Goal: Information Seeking & Learning: Learn about a topic

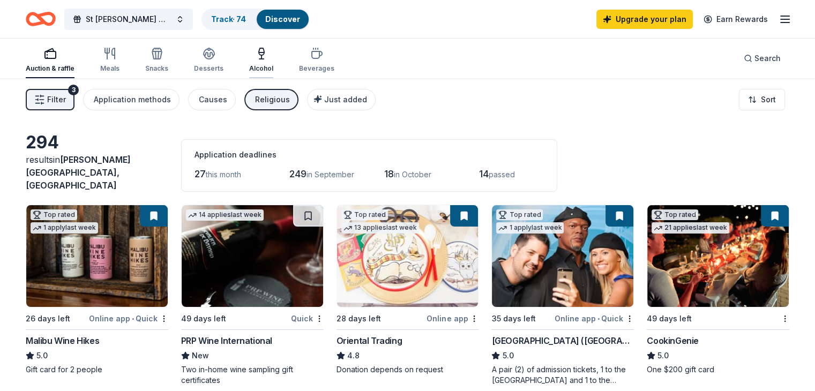
click at [273, 65] on div "Alcohol" at bounding box center [261, 68] width 24 height 9
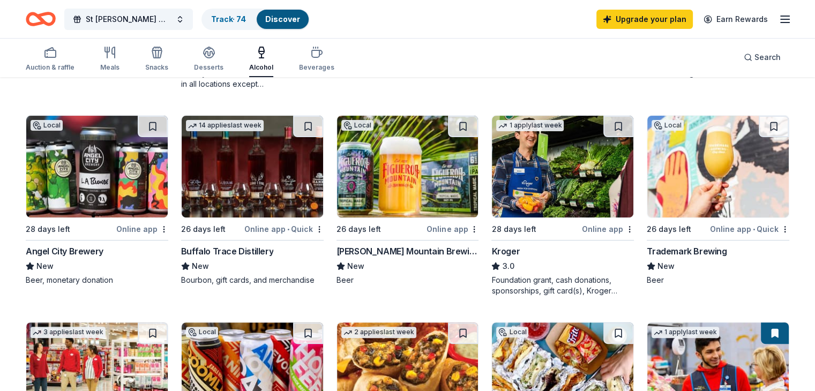
scroll to position [294, 0]
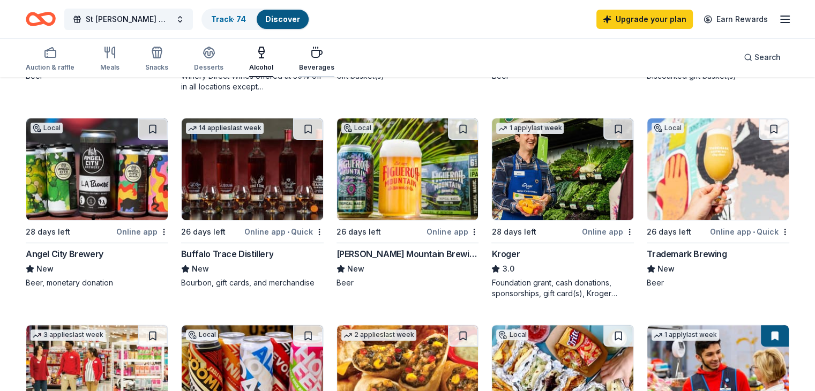
click at [323, 55] on icon "button" at bounding box center [316, 52] width 13 height 13
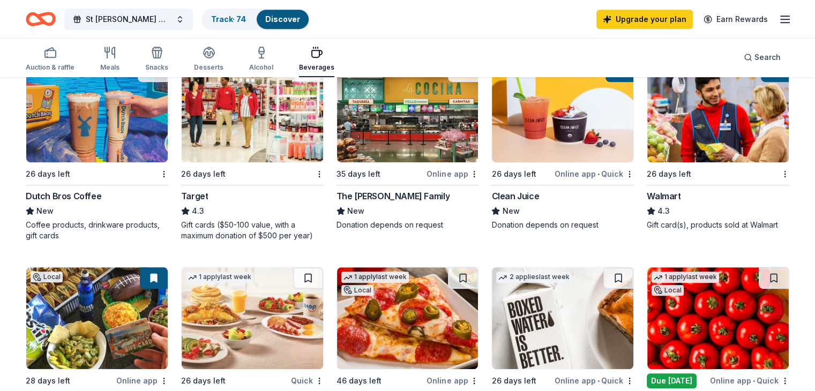
scroll to position [554, 0]
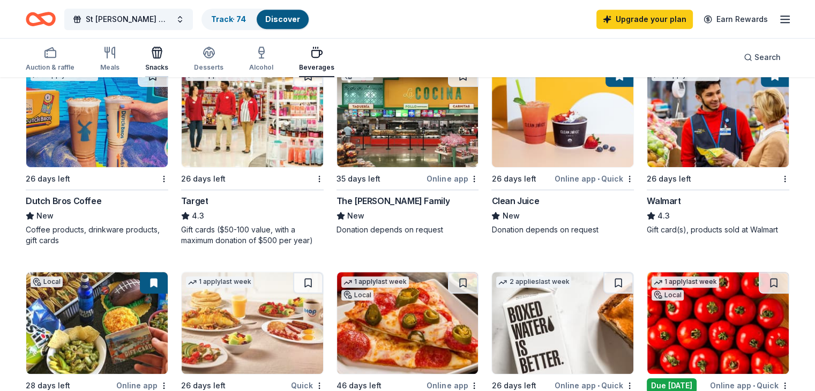
click at [162, 54] on icon "button" at bounding box center [157, 54] width 10 height 8
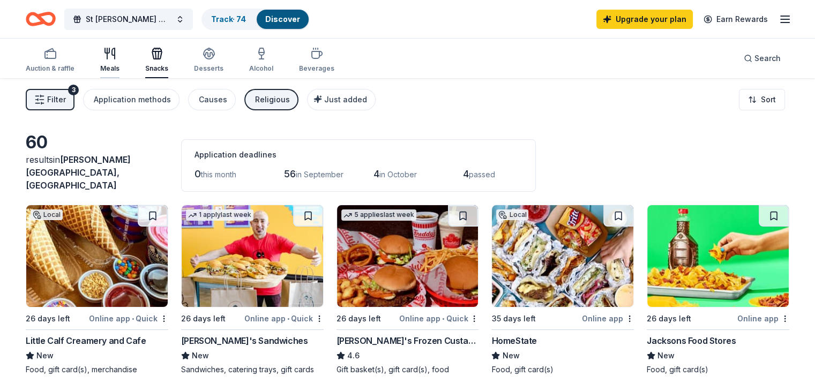
click at [119, 63] on div "Meals" at bounding box center [109, 60] width 19 height 26
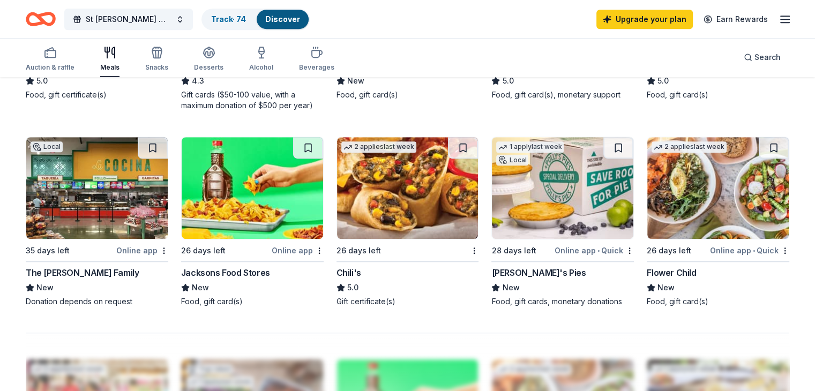
scroll to position [661, 0]
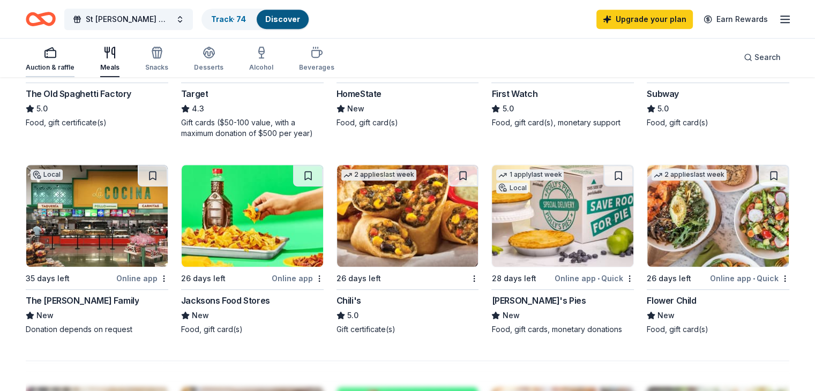
click at [65, 64] on div "Auction & raffle" at bounding box center [50, 67] width 49 height 9
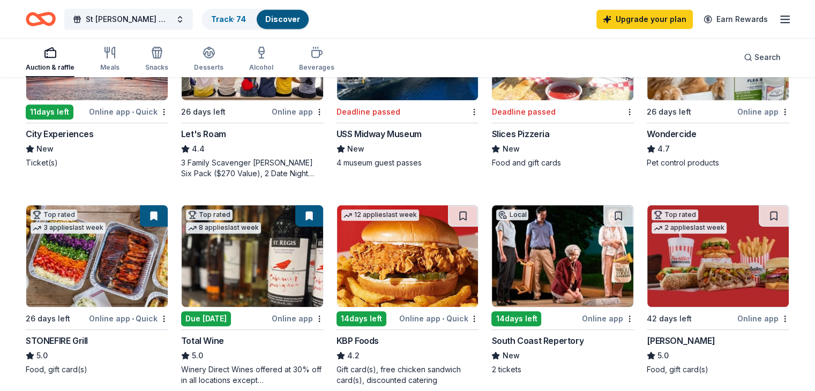
scroll to position [589, 0]
